Goal: Task Accomplishment & Management: Use online tool/utility

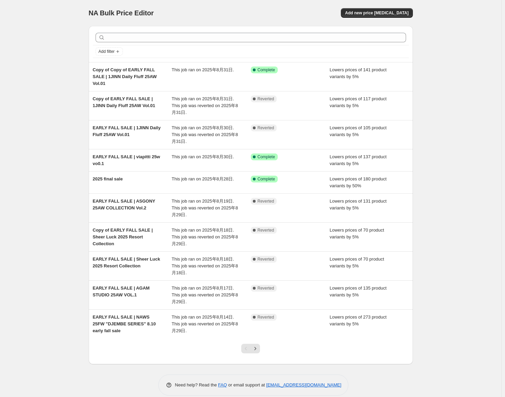
click at [310, 80] on div "Success Complete Complete" at bounding box center [290, 77] width 79 height 20
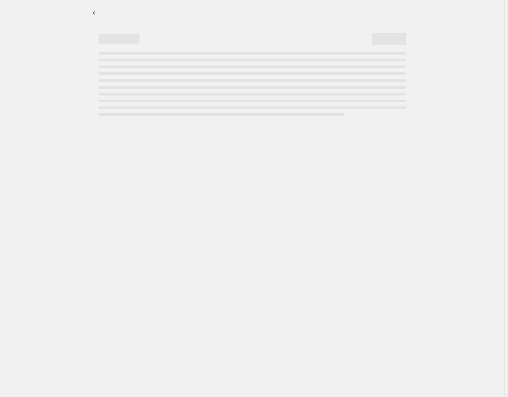
select select "percentage"
select select "collection"
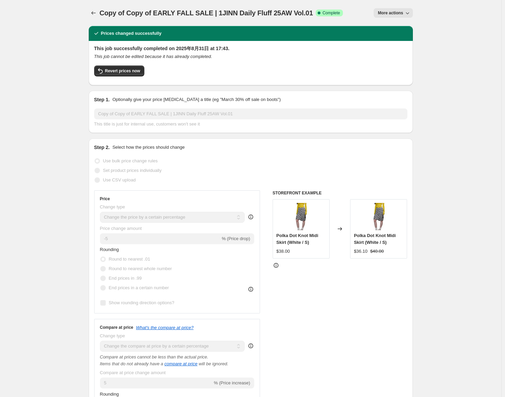
click at [384, 9] on button "More actions" at bounding box center [393, 13] width 39 height 10
click at [317, 24] on div "Copy of Copy of EARLY FALL SALE | 1JINN Daily Fluff 25AW Vol.01. This page is r…" at bounding box center [251, 13] width 324 height 26
click at [133, 73] on span "Revert prices now" at bounding box center [122, 70] width 35 height 5
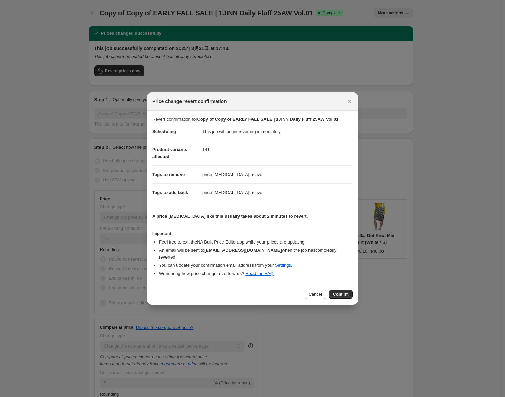
click at [347, 292] on span "Confirm" at bounding box center [341, 294] width 16 height 5
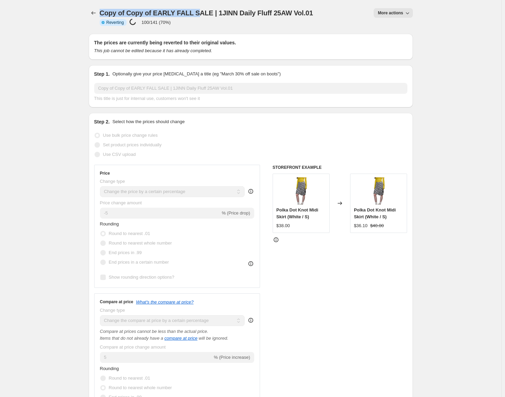
drag, startPoint x: 198, startPoint y: 24, endPoint x: 96, endPoint y: 14, distance: 102.5
click at [96, 14] on div "Copy of Copy of EARLY FALL SALE | 1JINN Daily Fluff 25AW Vol.01 Info Partially …" at bounding box center [251, 16] width 324 height 17
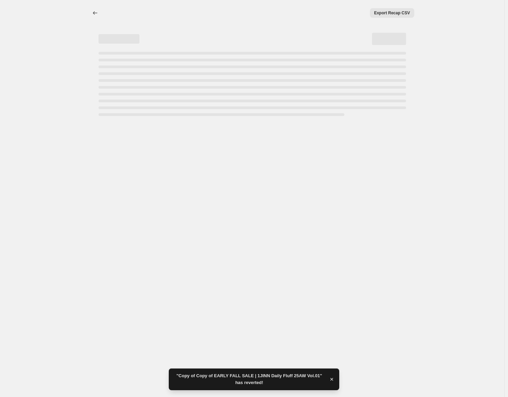
select select "percentage"
select select "collection"
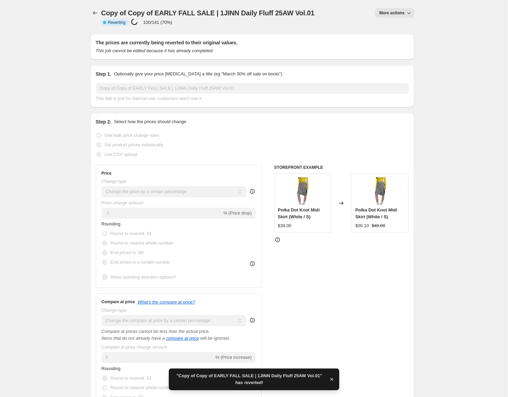
click at [118, 14] on div "Copy of Copy of EARLY FALL SALE | 1JINN Daily Fluff 25AW Vol.01 Info Partially …" at bounding box center [252, 16] width 324 height 17
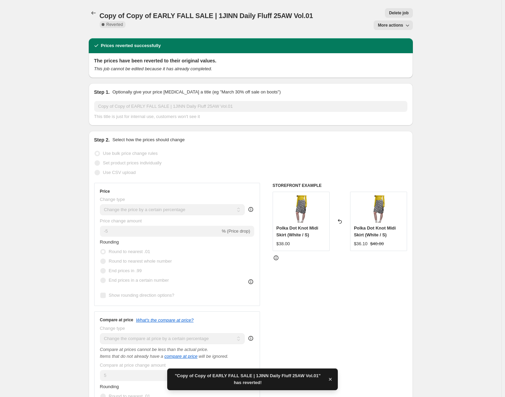
click at [393, 23] on span "More actions" at bounding box center [390, 25] width 25 height 5
click at [387, 27] on span "Copy to new job" at bounding box center [397, 27] width 32 height 5
select select "percentage"
select select "collection"
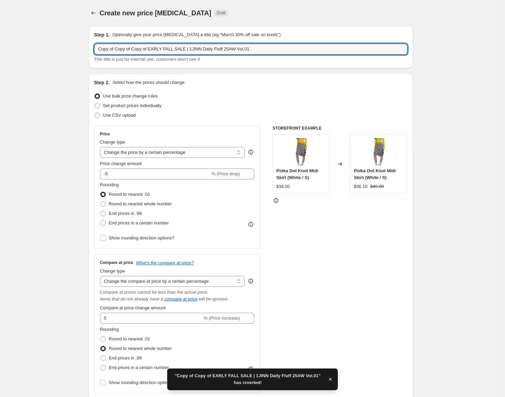
drag, startPoint x: 149, startPoint y: 48, endPoint x: 55, endPoint y: 47, distance: 94.2
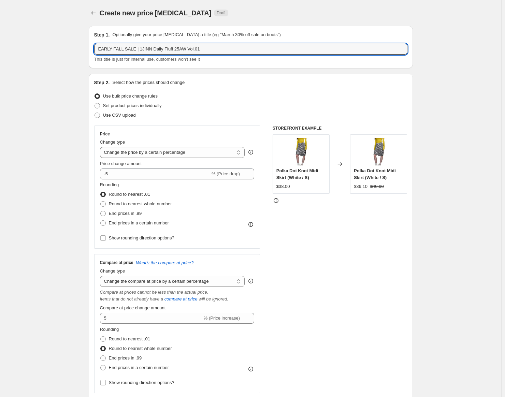
drag, startPoint x: 199, startPoint y: 49, endPoint x: 193, endPoint y: 49, distance: 5.8
click at [193, 49] on input "EARLY FALL SALE | 1JINN Daily Fluff 25AW Vol.01" at bounding box center [250, 49] width 313 height 11
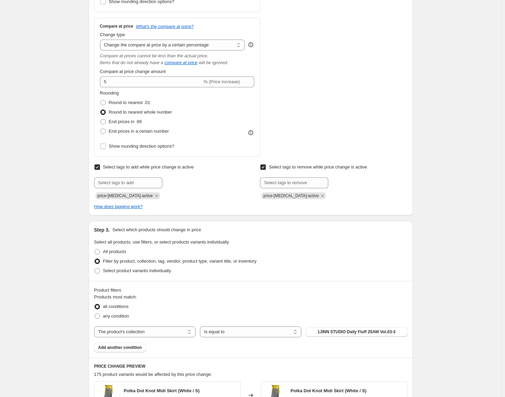
scroll to position [239, 0]
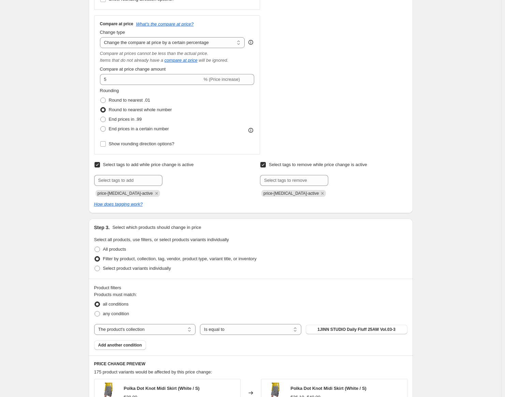
type input "EARLY FALL SALE | 1JINN Daily Fluff 25AW Vol.03-3"
click at [357, 332] on span "1JINN STUDIO Daily Fluff 25AW Vol.03-3" at bounding box center [357, 329] width 78 height 5
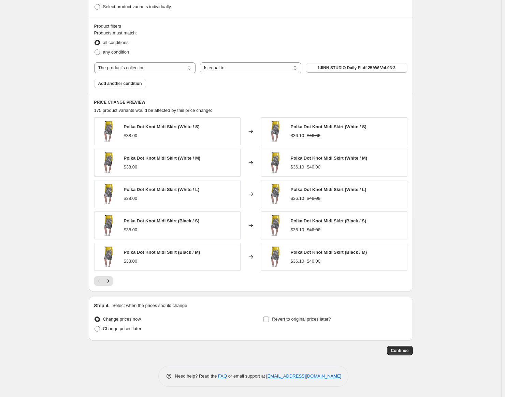
scroll to position [501, 0]
click at [395, 350] on span "Continue" at bounding box center [400, 350] width 18 height 5
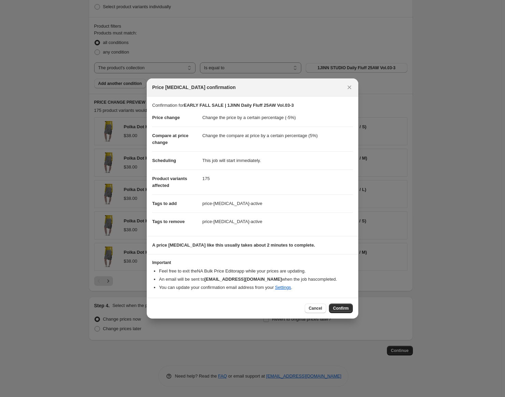
click at [345, 312] on button "Confirm" at bounding box center [341, 309] width 24 height 10
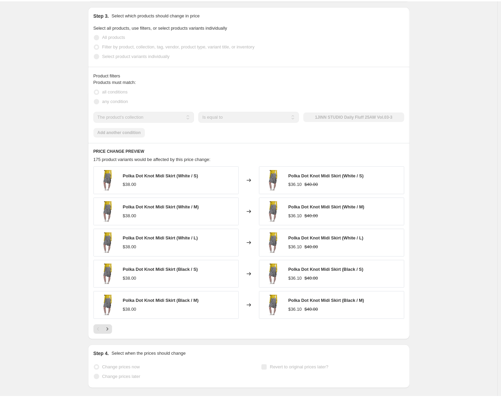
scroll to position [519, 0]
